Goal: Check status

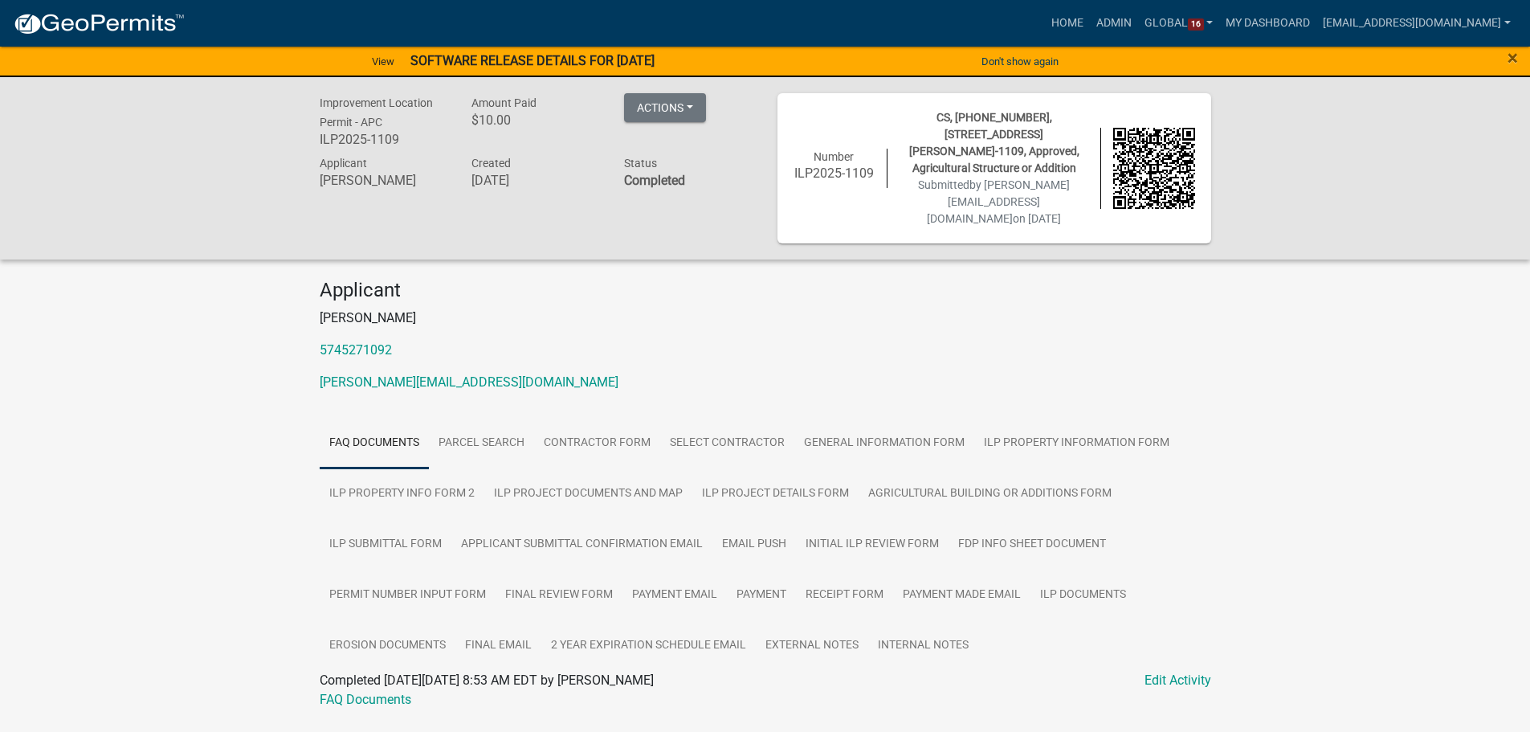
drag, startPoint x: 133, startPoint y: 206, endPoint x: 138, endPoint y: 190, distance: 16.8
click at [133, 206] on div "Improvement Location Permit - APC ILP2025-1109 Amount Paid $10.00 Actions View …" at bounding box center [765, 168] width 1530 height 182
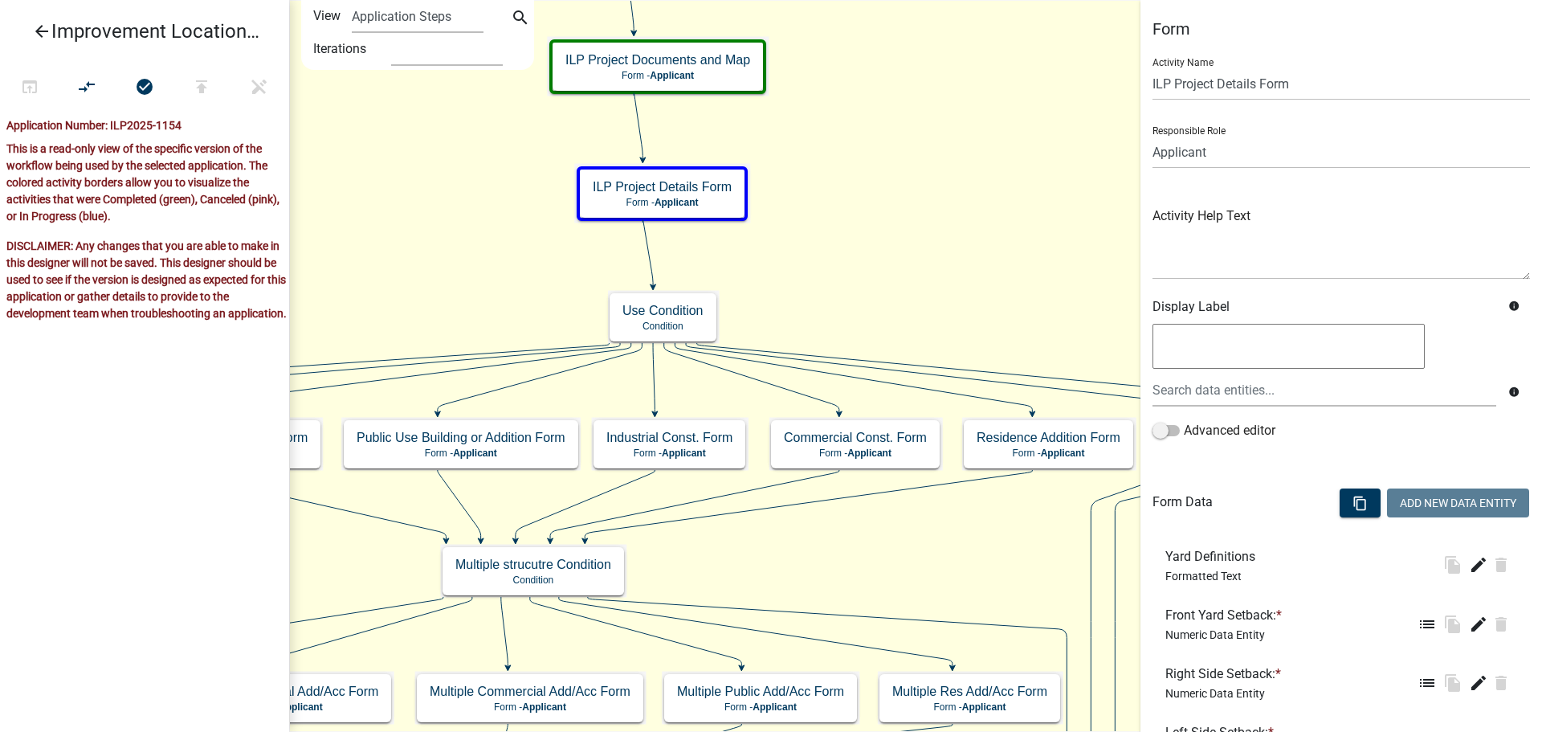
scroll to position [1591, 0]
